Goal: Find specific page/section: Find specific page/section

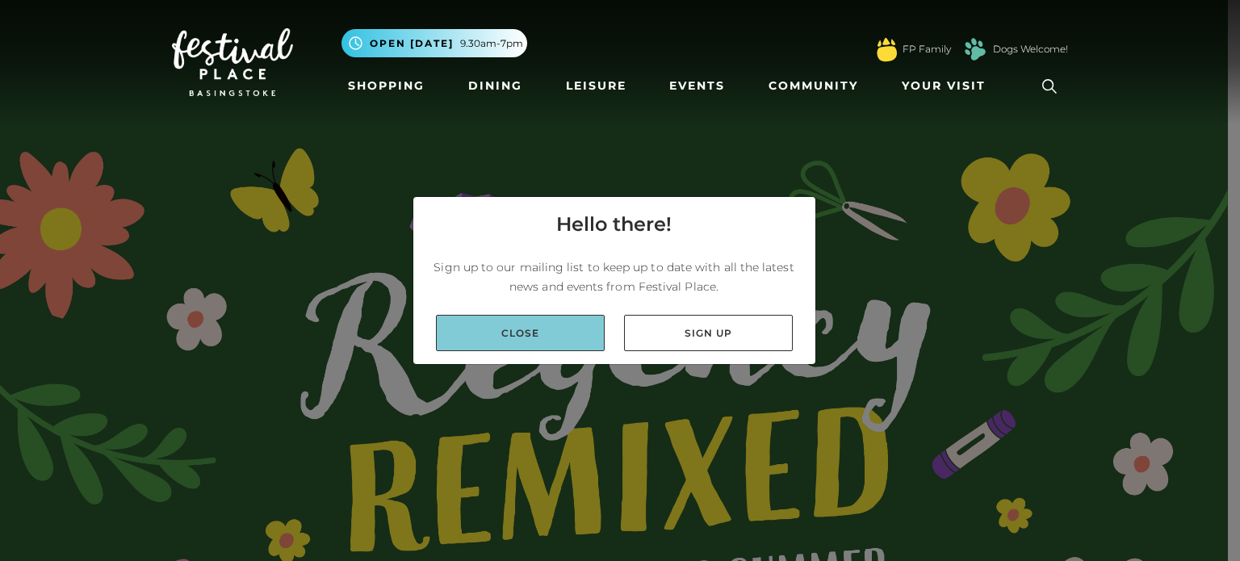
click at [547, 327] on link "Close" at bounding box center [520, 333] width 169 height 36
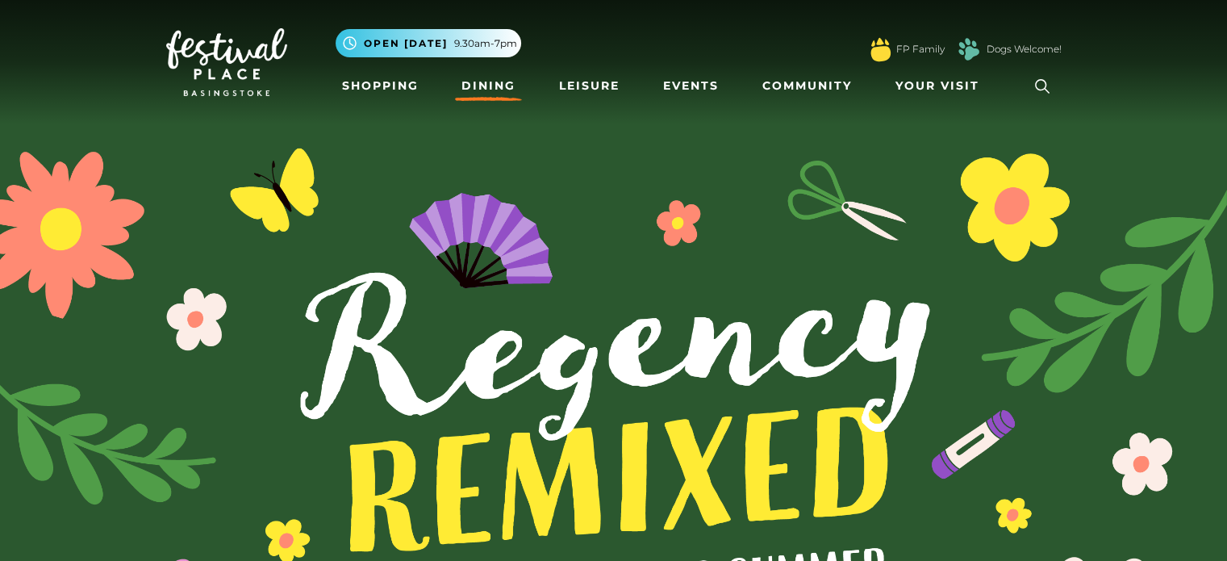
click at [483, 86] on link "Dining" at bounding box center [488, 86] width 67 height 30
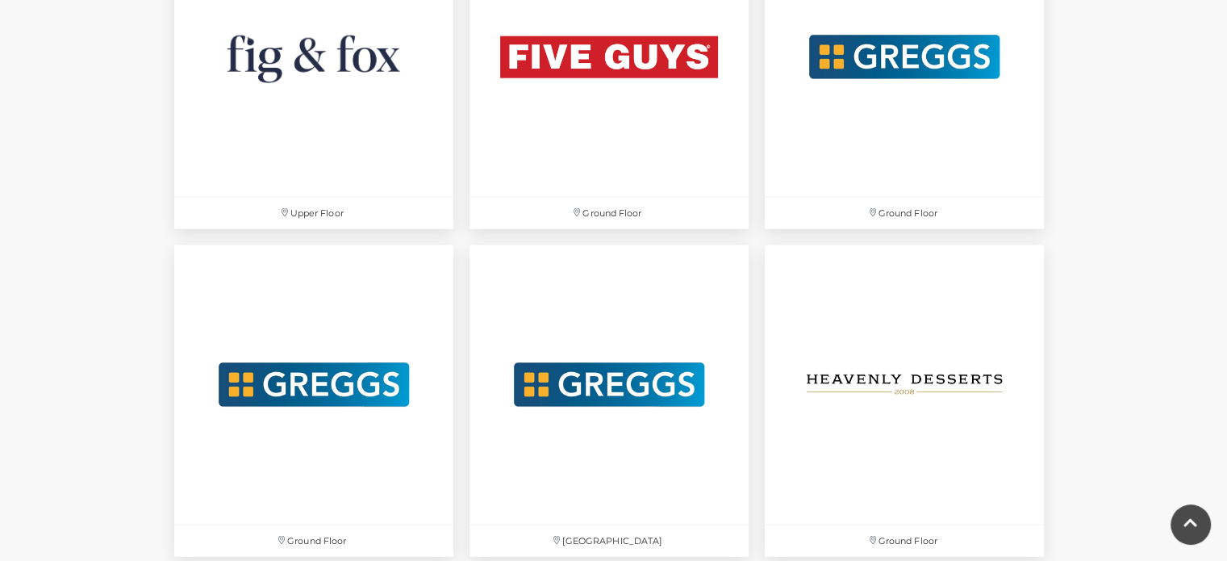
scroll to position [3131, 0]
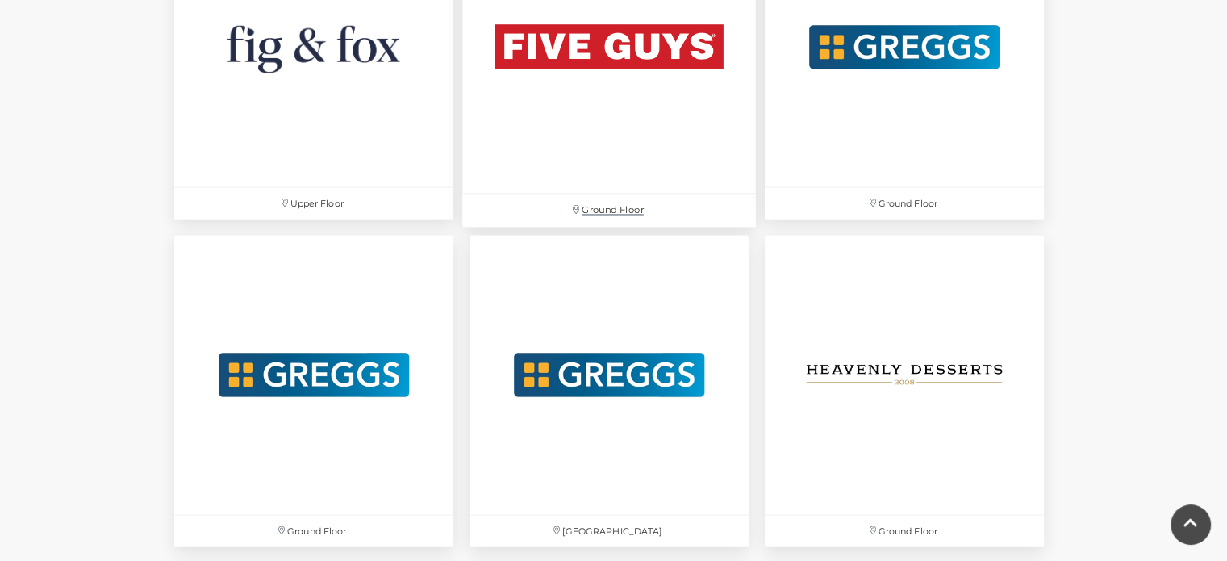
click at [659, 64] on img at bounding box center [609, 47] width 294 height 294
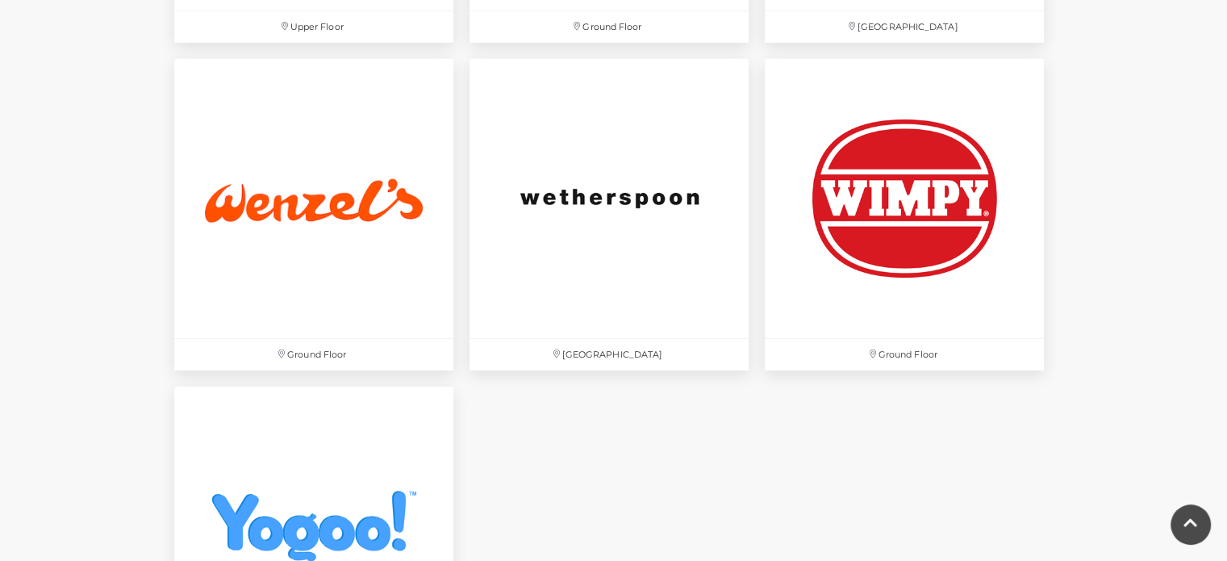
scroll to position [5294, 0]
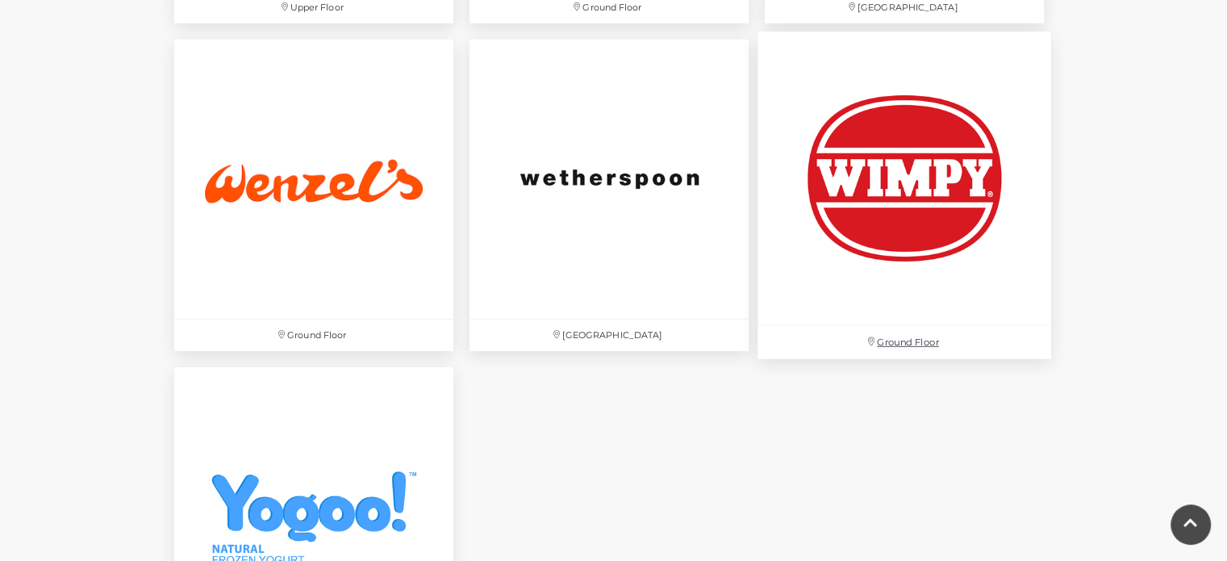
click at [973, 181] on img at bounding box center [905, 178] width 294 height 294
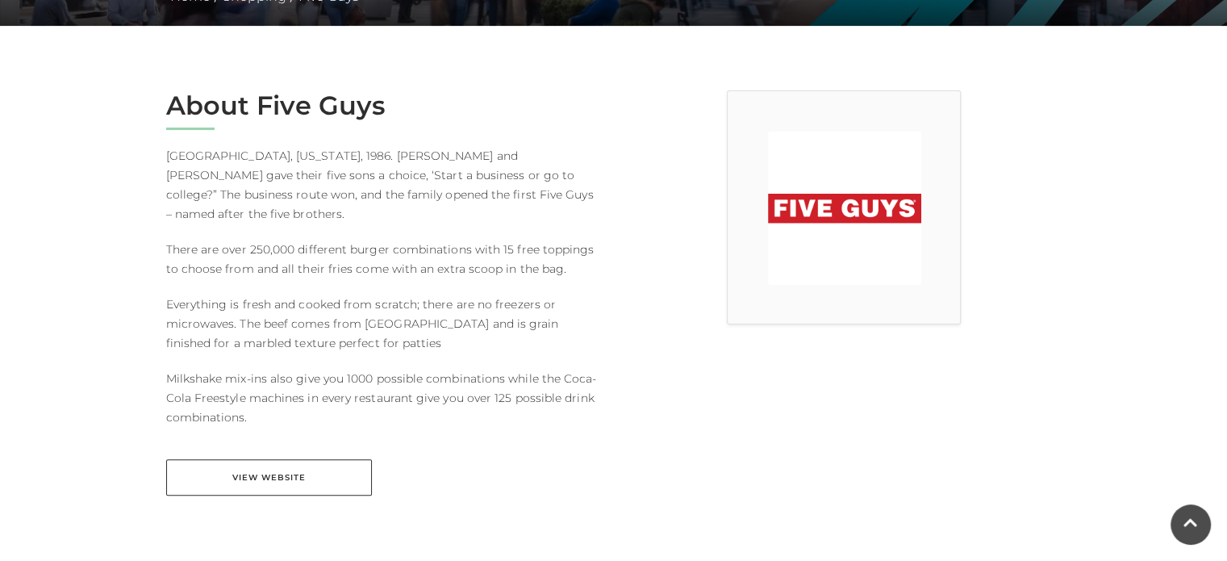
scroll to position [387, 0]
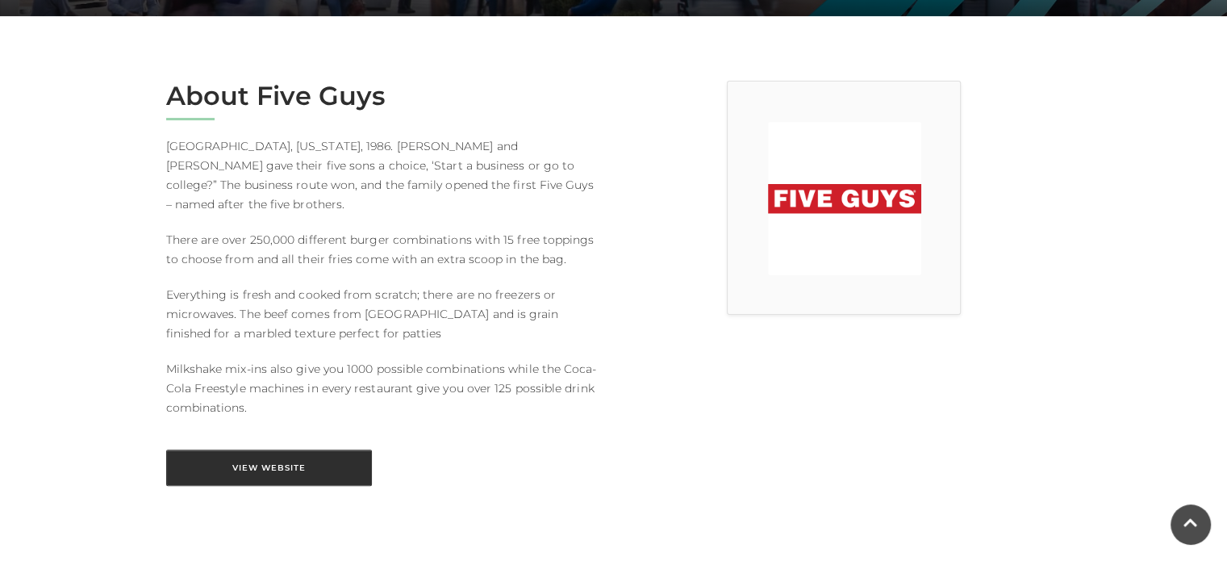
click at [291, 450] on link "View Website" at bounding box center [269, 468] width 206 height 36
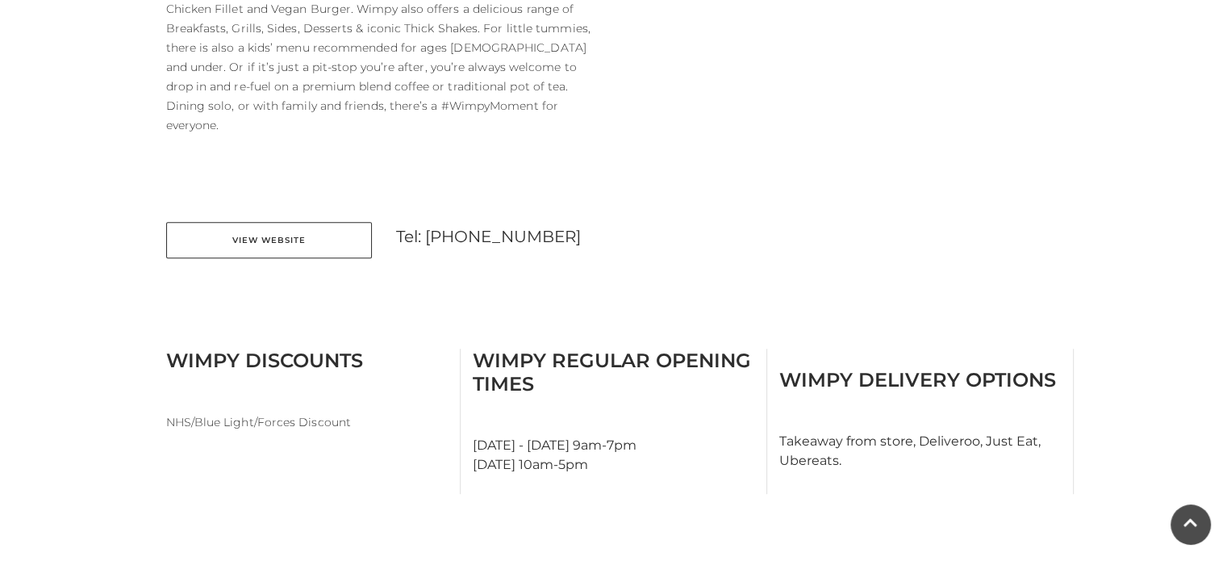
scroll to position [904, 0]
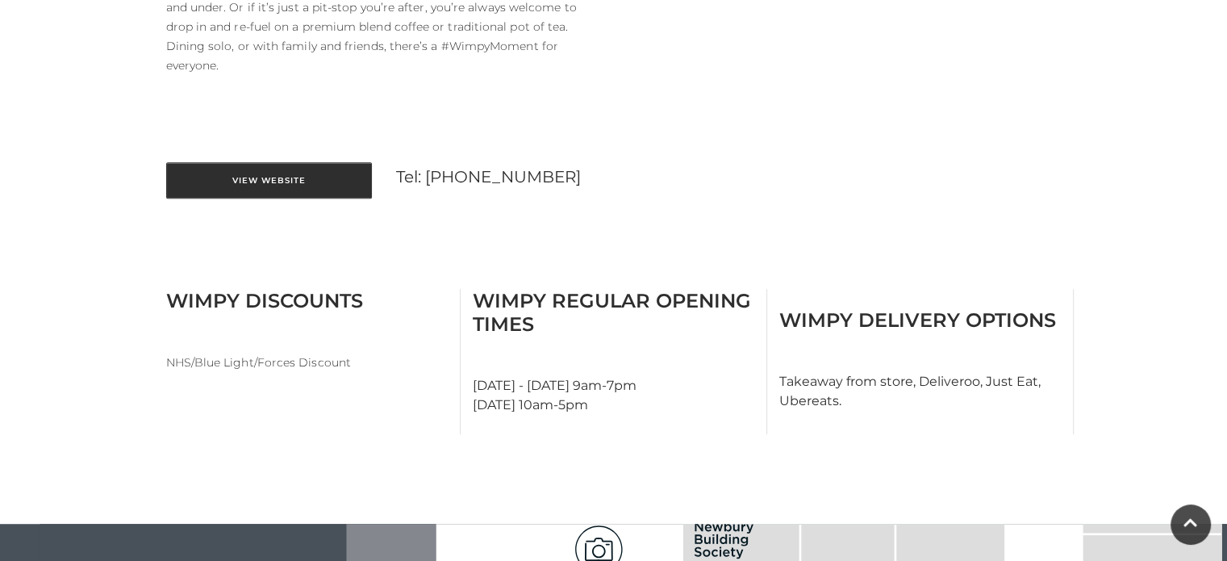
click at [257, 165] on link "View Website" at bounding box center [269, 180] width 206 height 36
